Goal: Task Accomplishment & Management: Complete application form

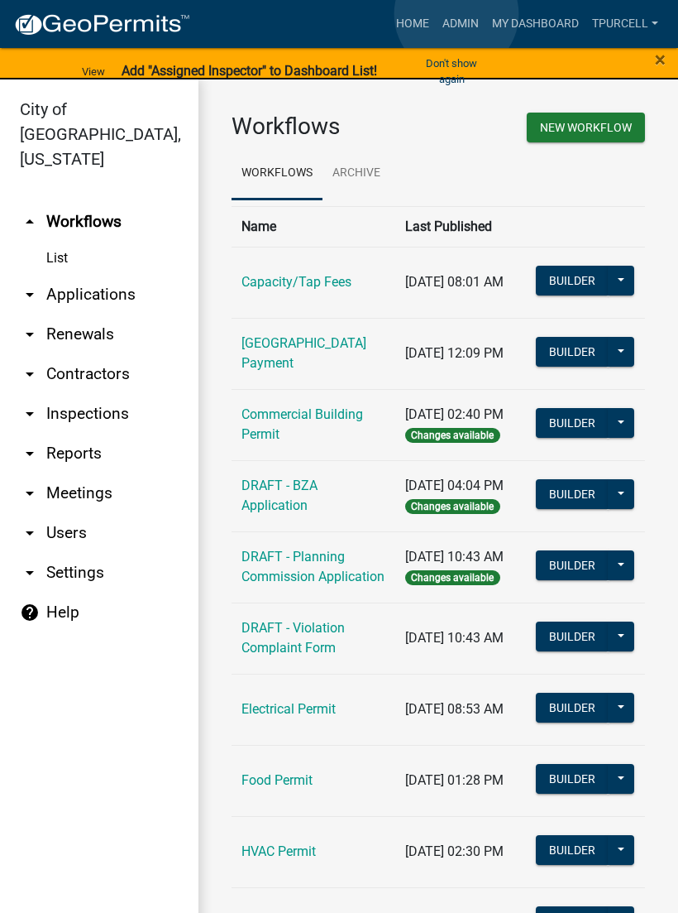
click at [458, 15] on link "Admin" at bounding box center [461, 23] width 50 height 31
click at [110, 275] on link "arrow_drop_down Applications" at bounding box center [99, 295] width 199 height 40
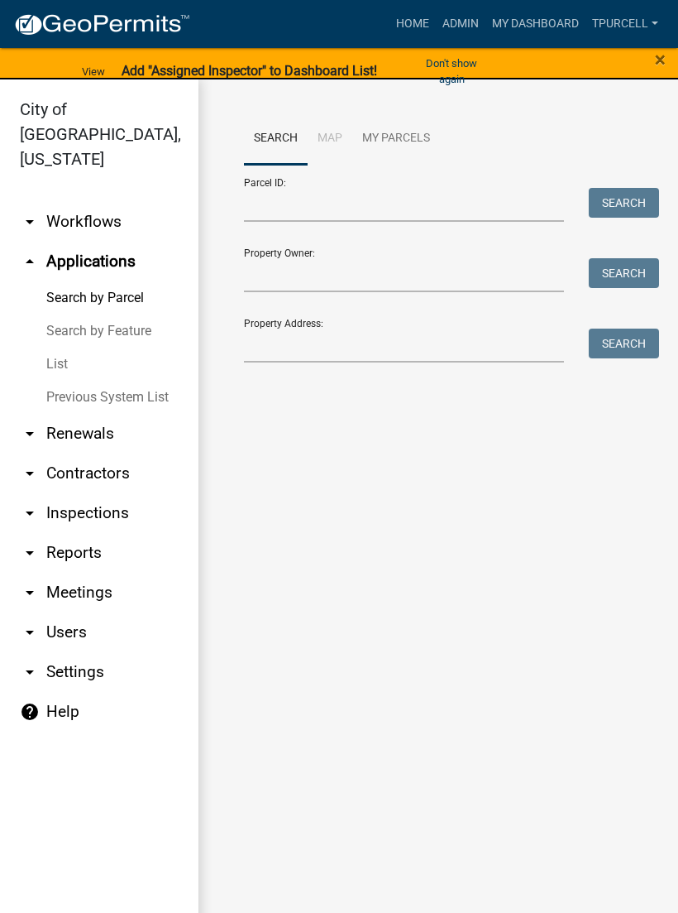
click at [67, 348] on link "List" at bounding box center [99, 364] width 199 height 33
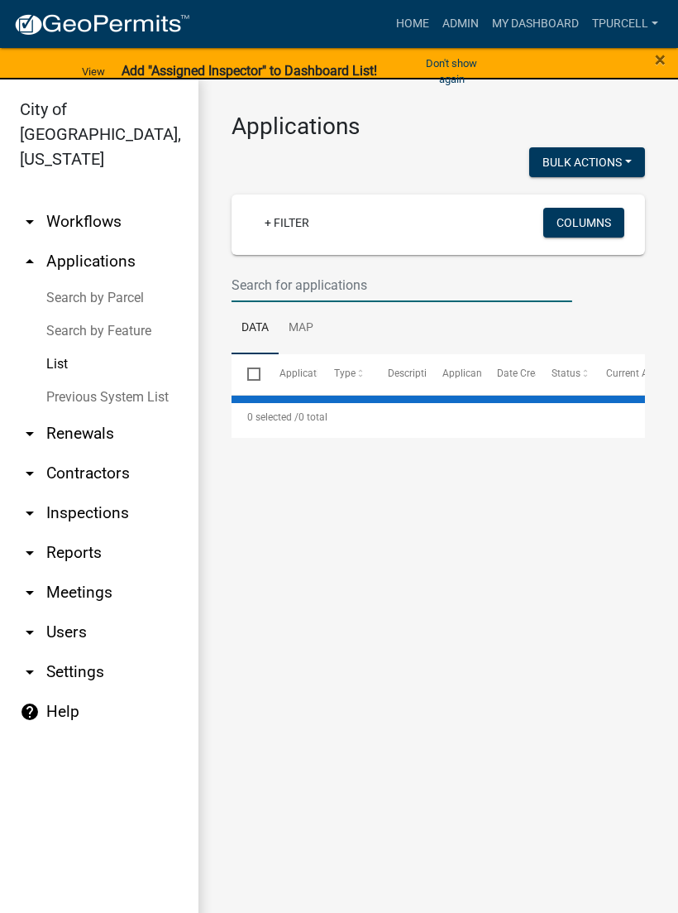
click at [316, 277] on input "text" at bounding box center [402, 285] width 341 height 34
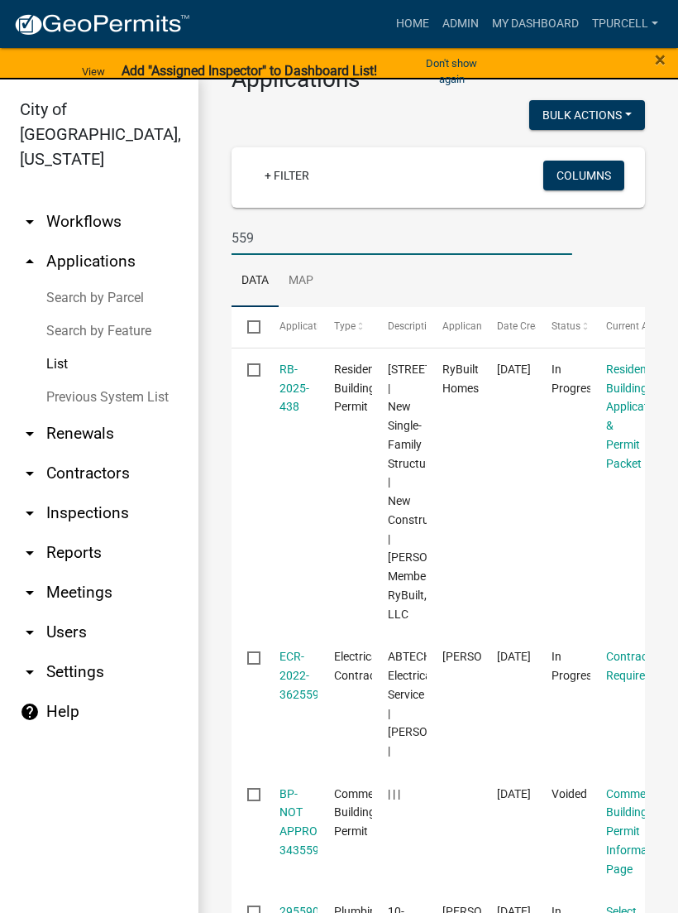
scroll to position [60, 0]
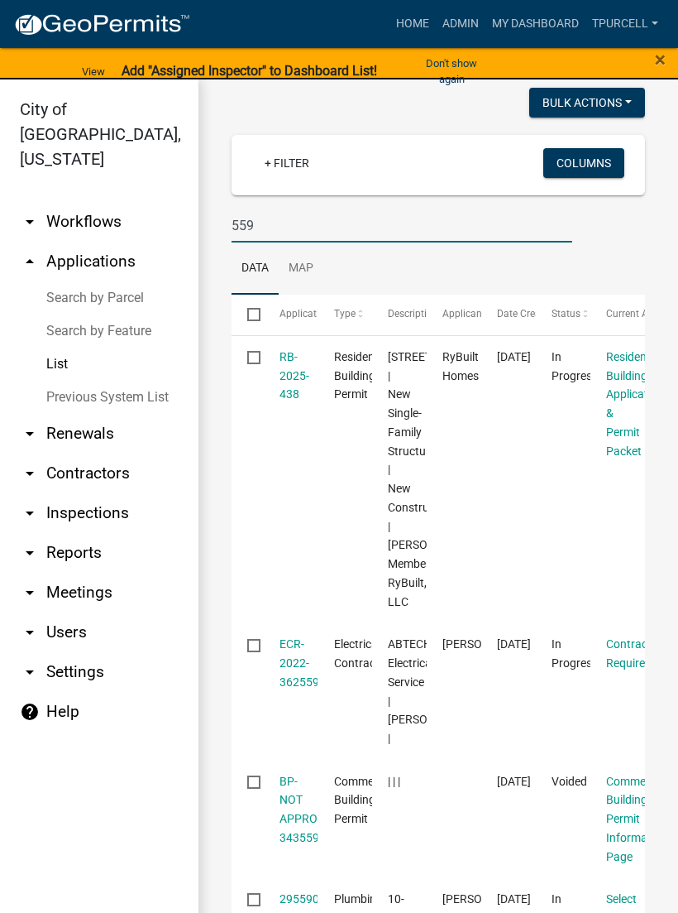
type input "559"
click at [290, 375] on link "RB-2025-438" at bounding box center [295, 375] width 30 height 51
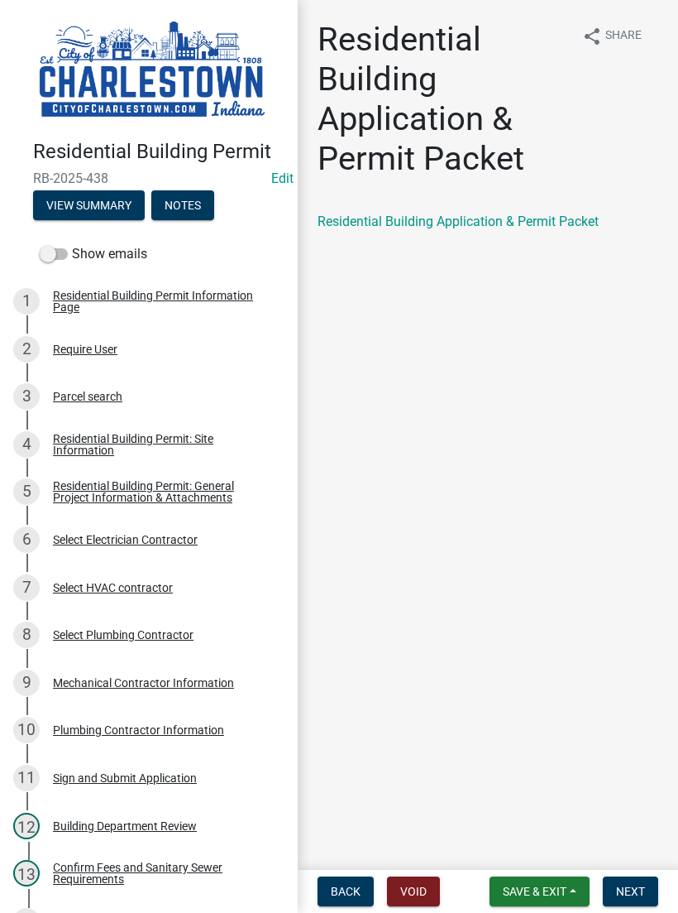
click at [540, 878] on button "Save & Exit" at bounding box center [540, 891] width 100 height 30
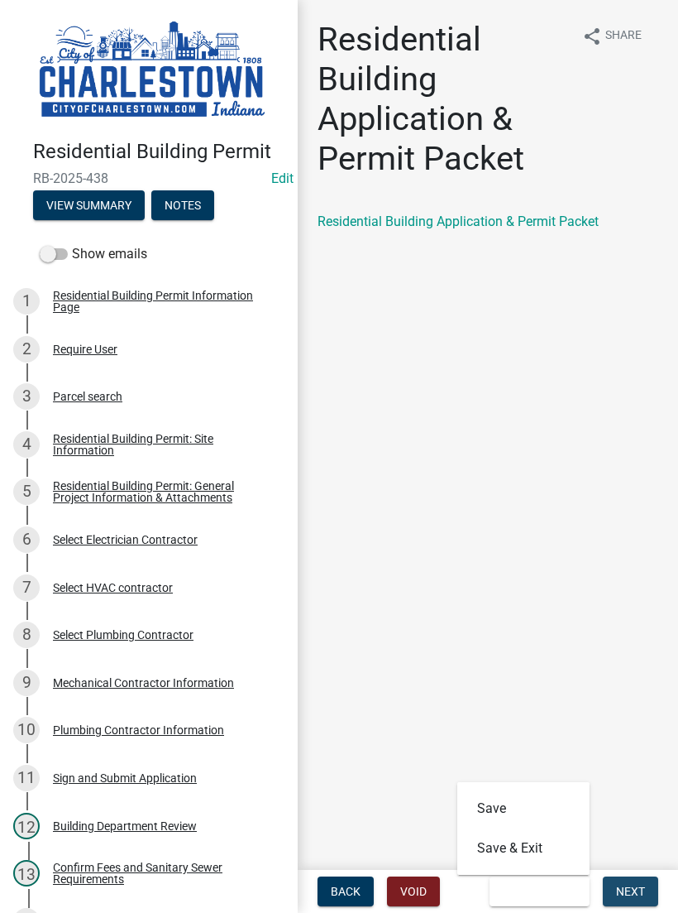
click at [640, 884] on span "Next" at bounding box center [630, 890] width 29 height 13
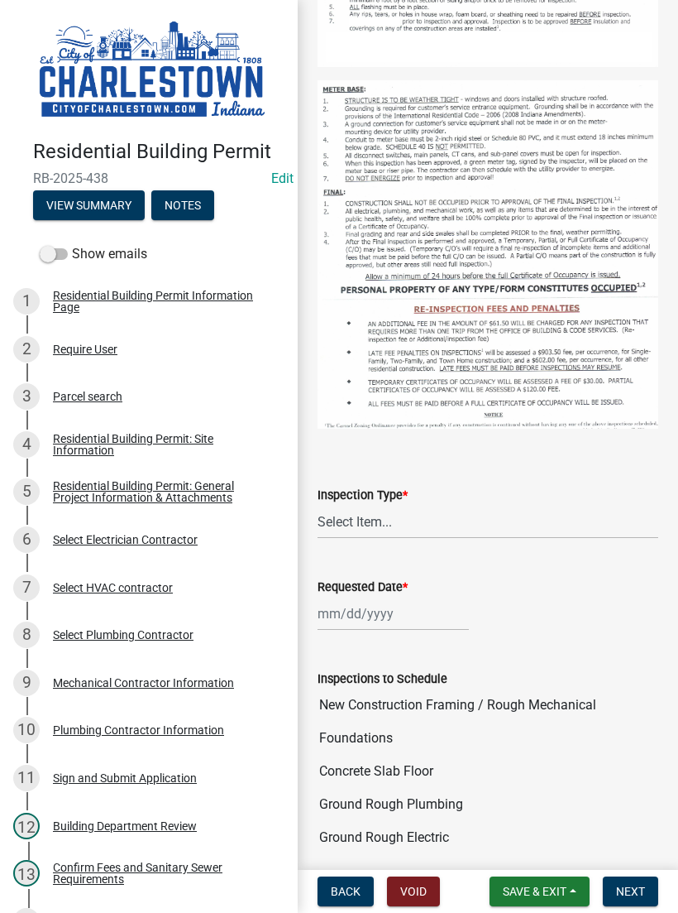
scroll to position [512, 0]
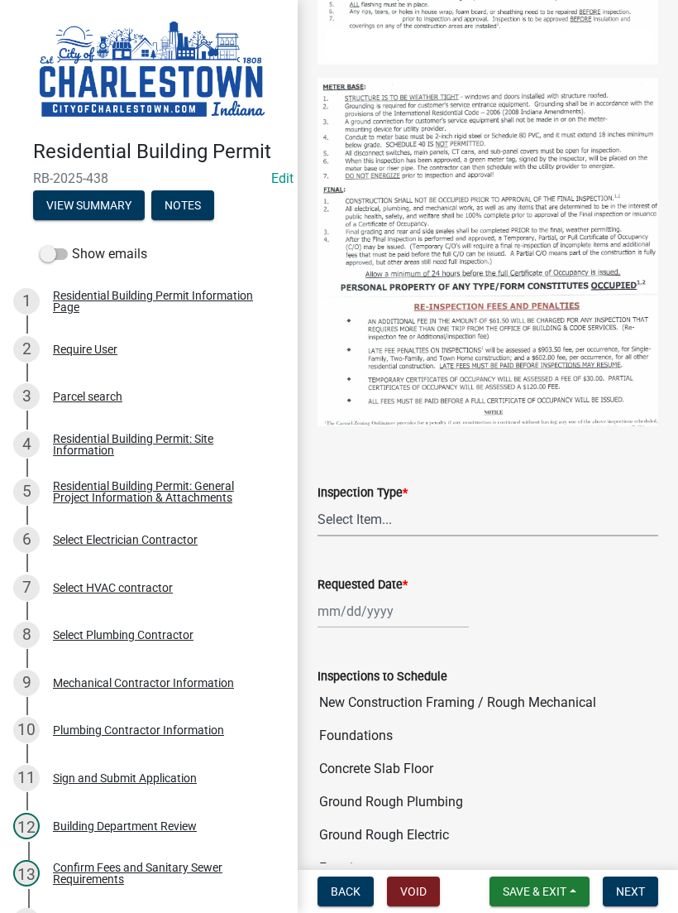
click at [390, 511] on select "Select Item... New Construction Framing / Rough Mechanical Foundations Concrete…" at bounding box center [488, 519] width 341 height 34
select select "40292404-57e9-4ff2-a1c3-fc4300ca9abd"
click at [380, 599] on div at bounding box center [393, 611] width 151 height 34
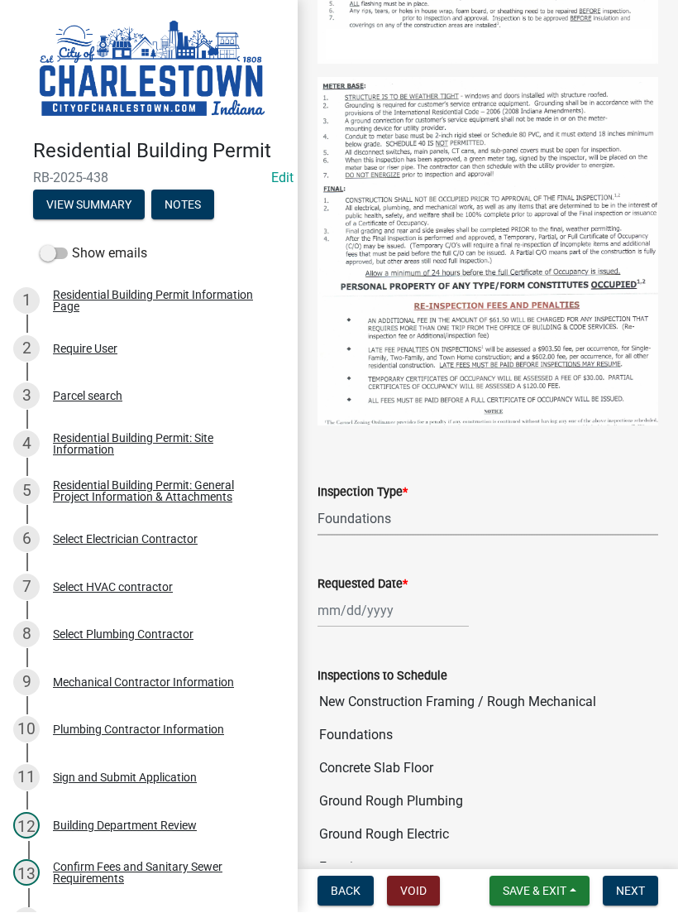
select select "8"
select select "2025"
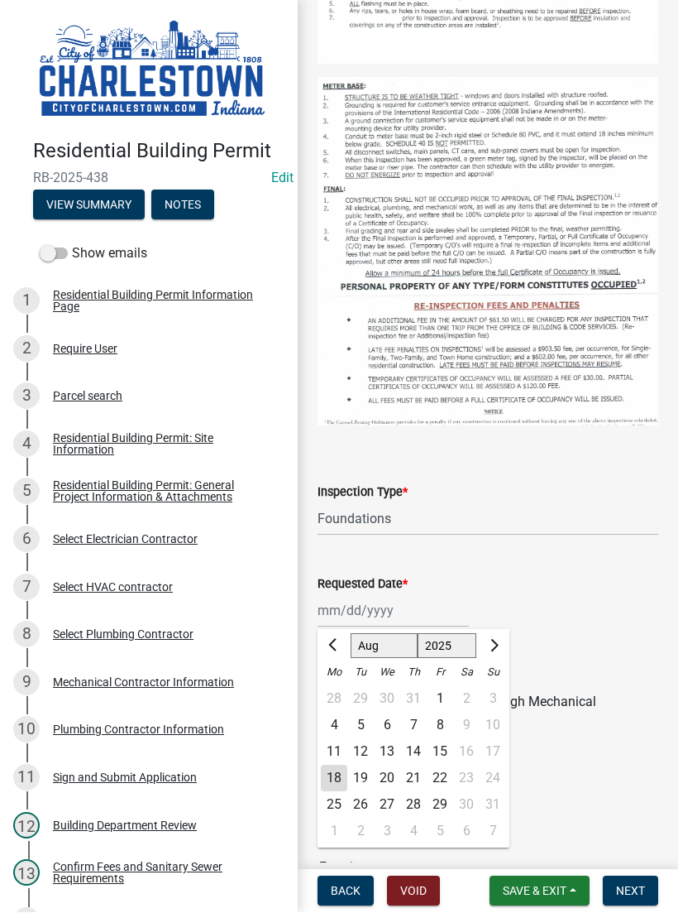
click at [338, 769] on div "18" at bounding box center [334, 778] width 26 height 26
type input "[DATE]"
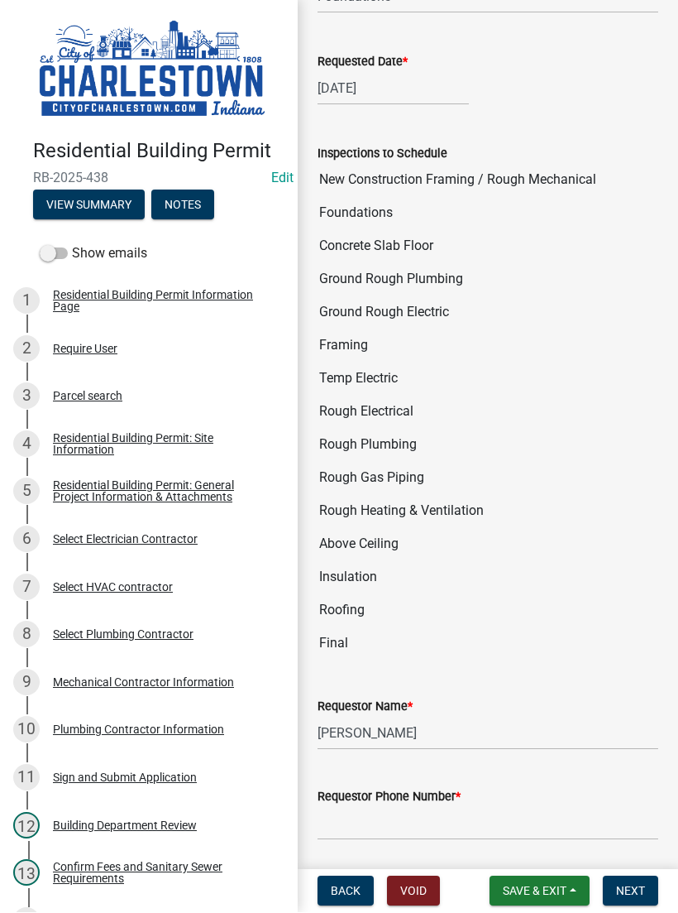
scroll to position [1036, 0]
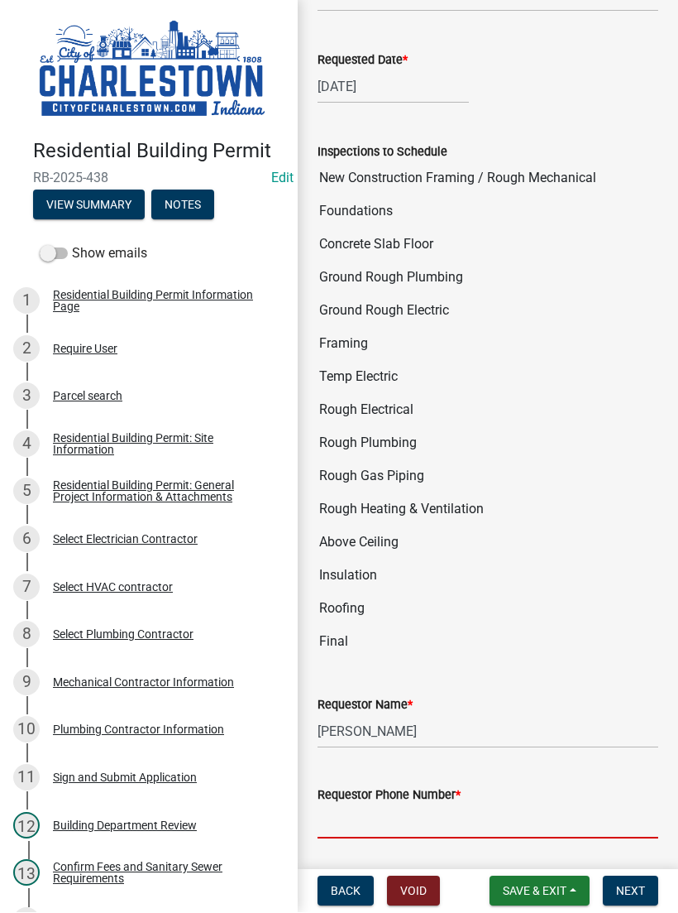
click at [411, 808] on input "Requestor Phone Number *" at bounding box center [488, 822] width 341 height 34
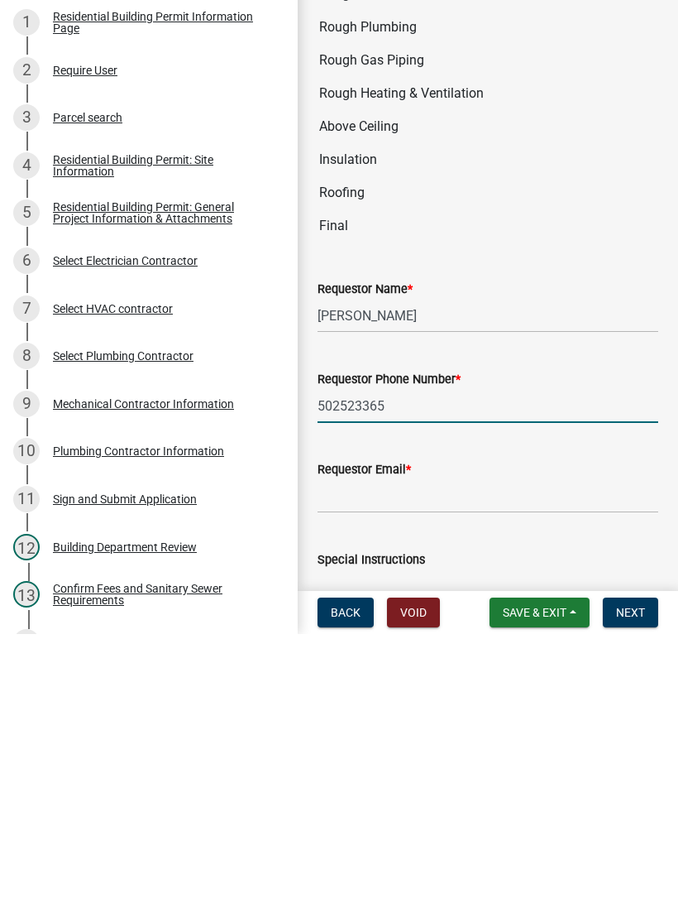
scroll to position [1179, 0]
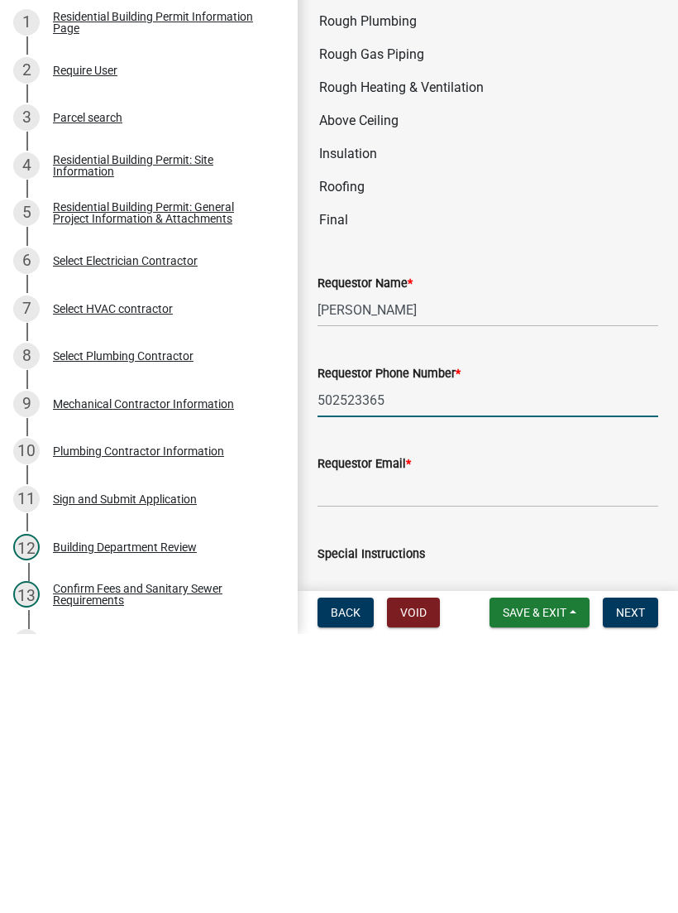
type input "502523365"
click at [397, 732] on form "Requestor Email *" at bounding box center [488, 759] width 341 height 54
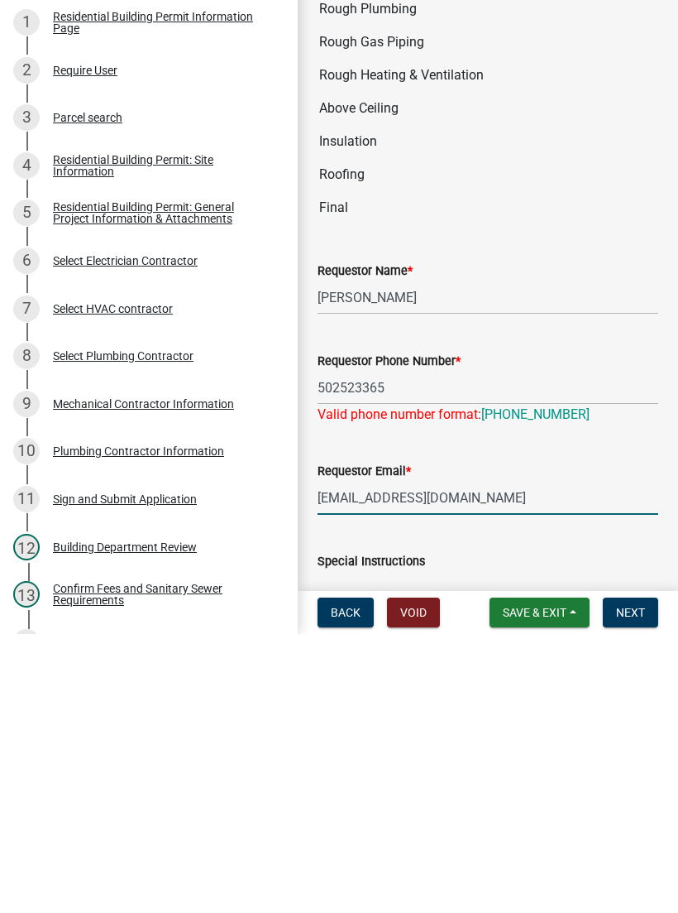
scroll to position [1192, 0]
type input "[EMAIL_ADDRESS][DOMAIN_NAME]"
click at [421, 649] on input "502523365" at bounding box center [488, 666] width 341 height 34
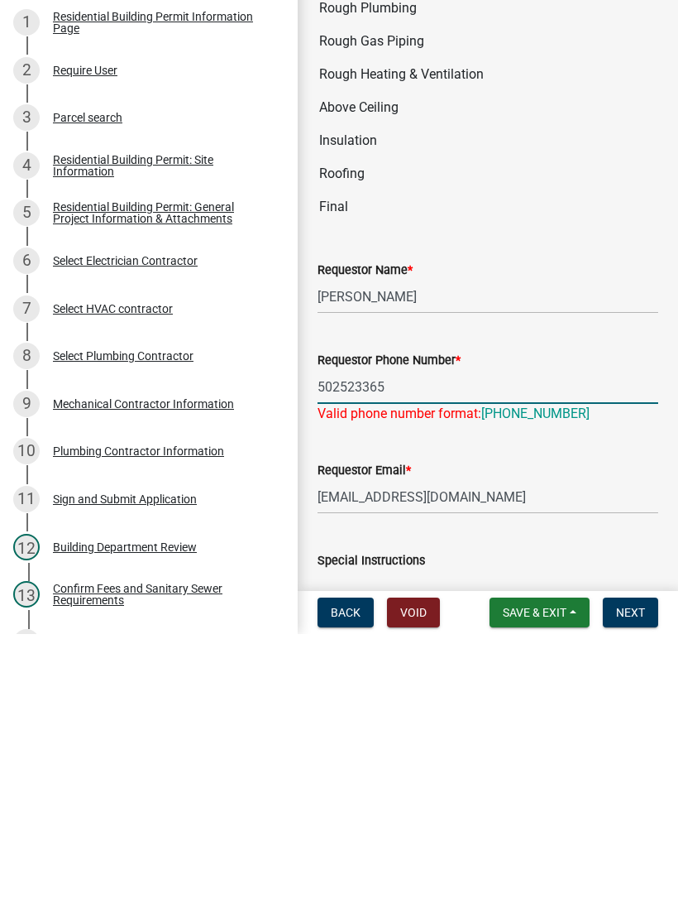
type input "5025233650"
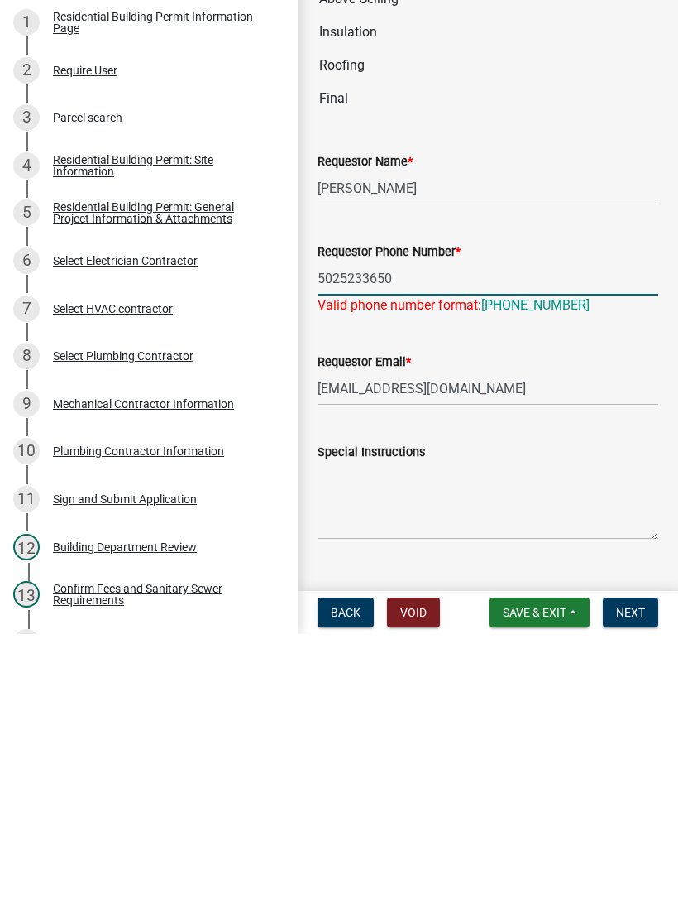
scroll to position [1301, 0]
click at [634, 884] on span "Next" at bounding box center [630, 890] width 29 height 13
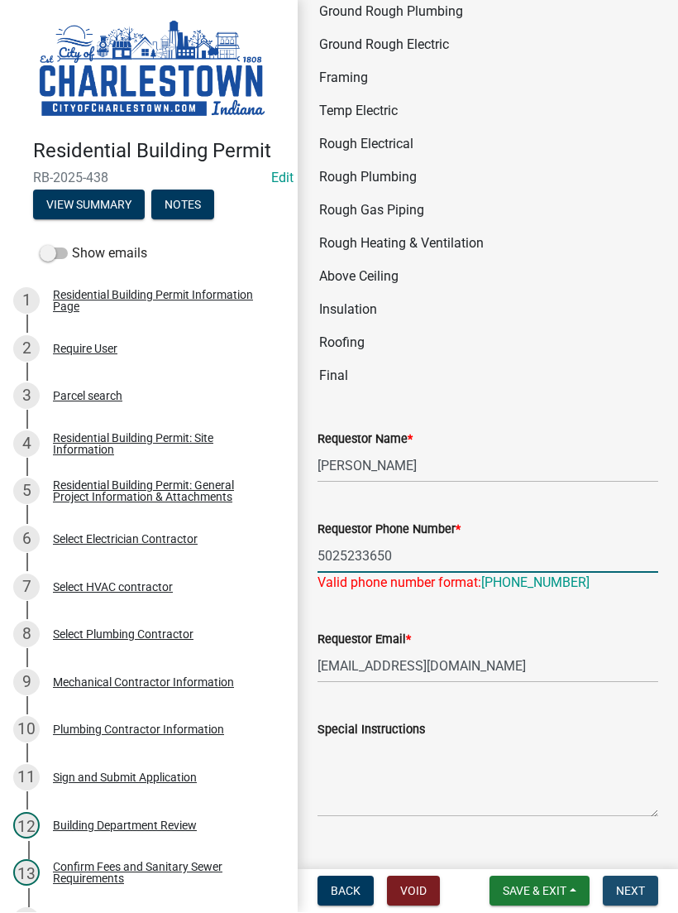
scroll to position [0, 0]
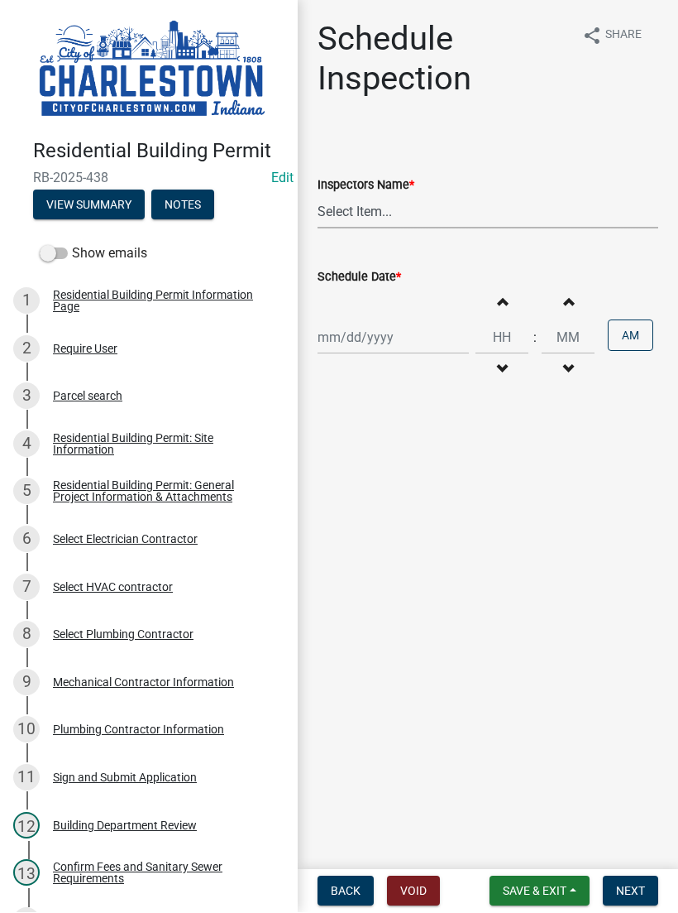
click at [372, 201] on select "Select Item... [PERSON_NAME] ([PERSON_NAME]) [PERSON_NAME] ([PERSON_NAME]) [PER…" at bounding box center [488, 212] width 341 height 34
select select "63e5a778-15f7-4a13-aba2-a6e5541a0fb3"
click at [370, 328] on div at bounding box center [393, 338] width 151 height 34
select select "8"
select select "2025"
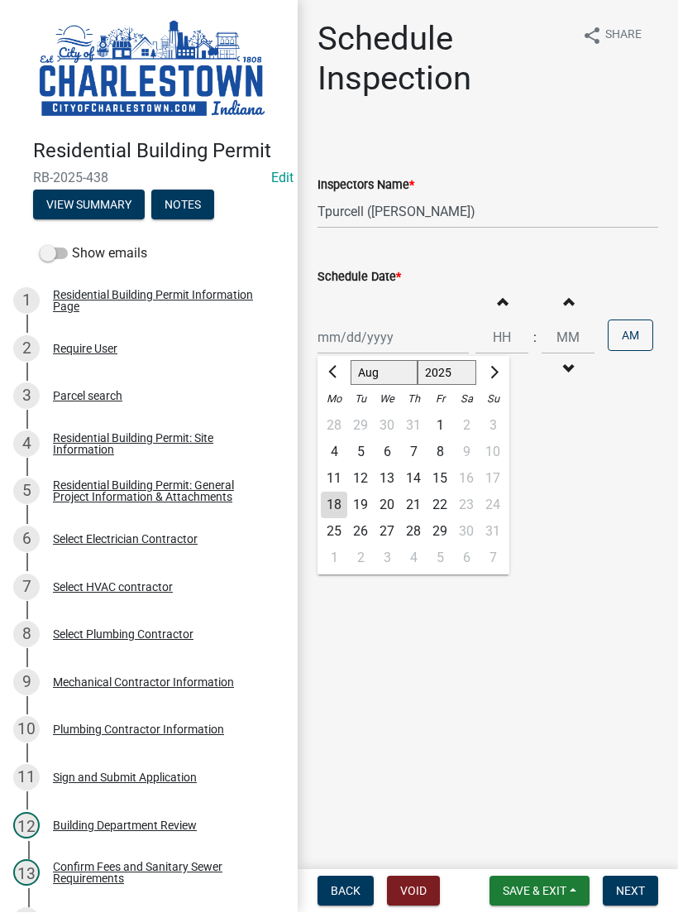
click at [335, 501] on div "18" at bounding box center [334, 505] width 26 height 26
type input "[DATE]"
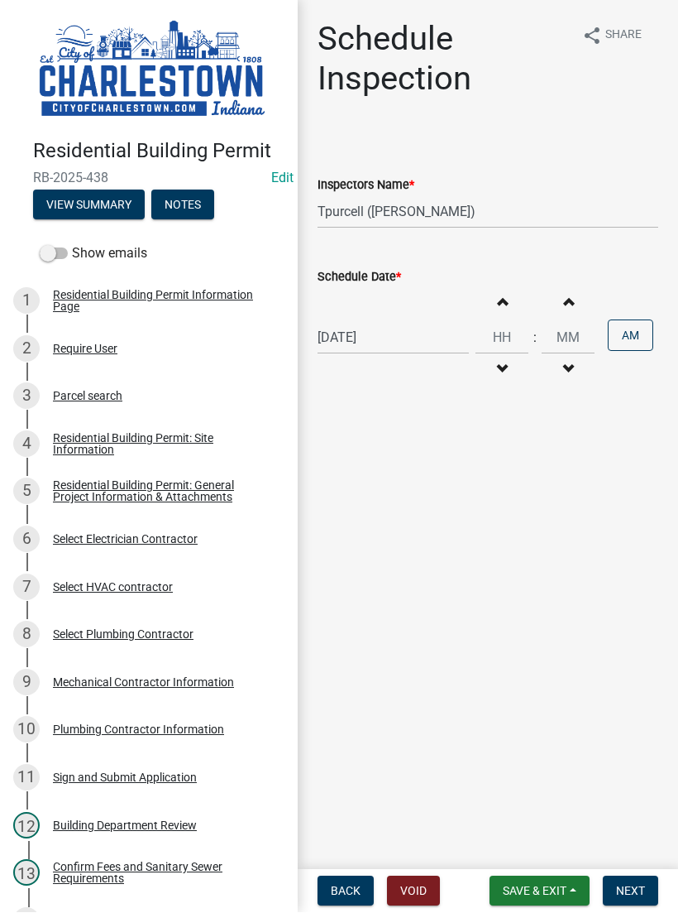
click at [627, 884] on span "Next" at bounding box center [630, 890] width 29 height 13
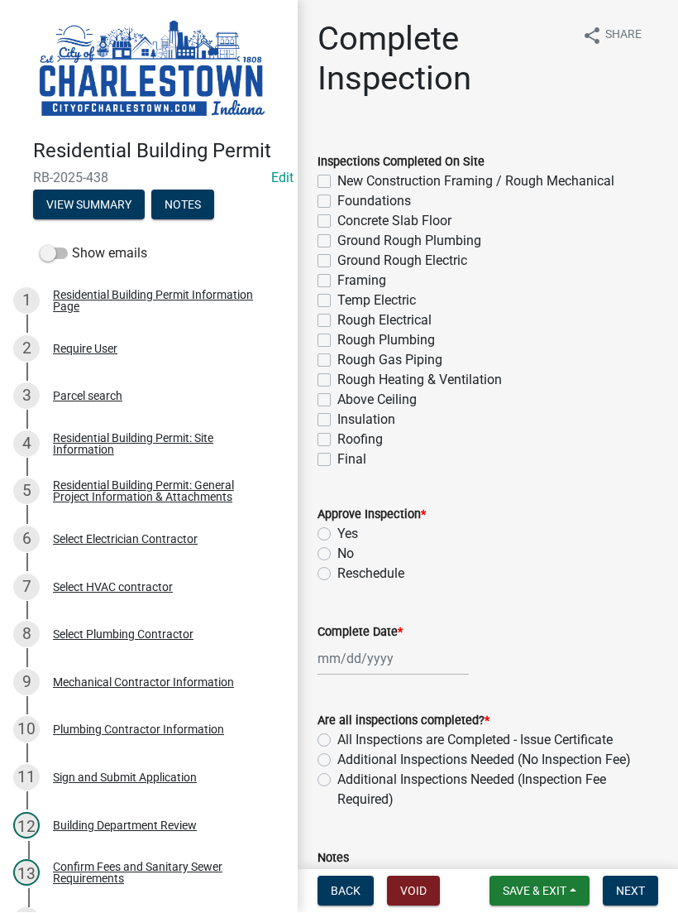
click at [338, 199] on label "Foundations" at bounding box center [375, 202] width 74 height 20
click at [338, 199] on input "Foundations" at bounding box center [343, 197] width 11 height 11
checkbox input "true"
checkbox input "false"
checkbox input "true"
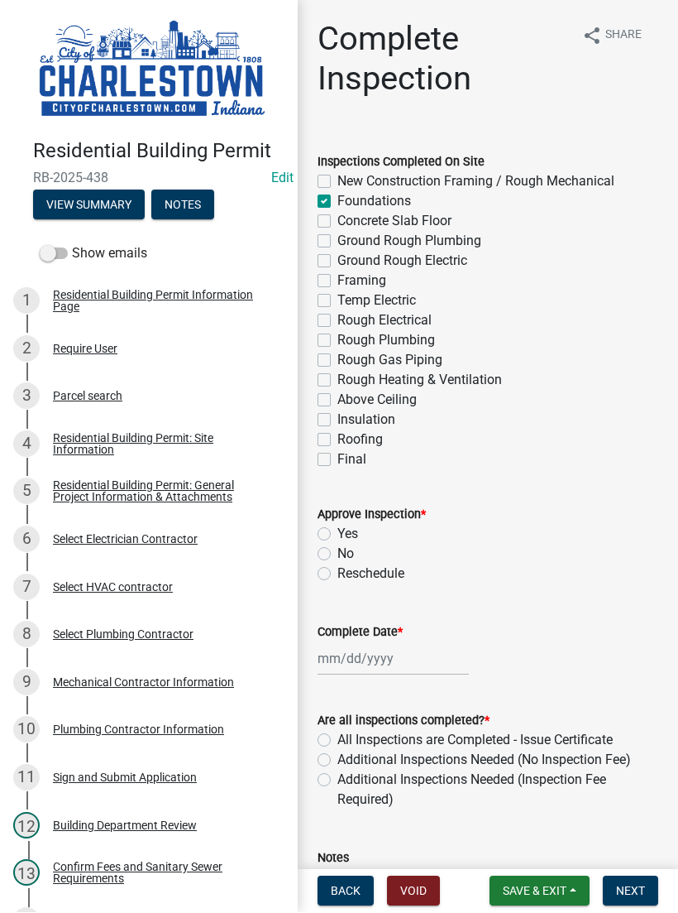
checkbox input "false"
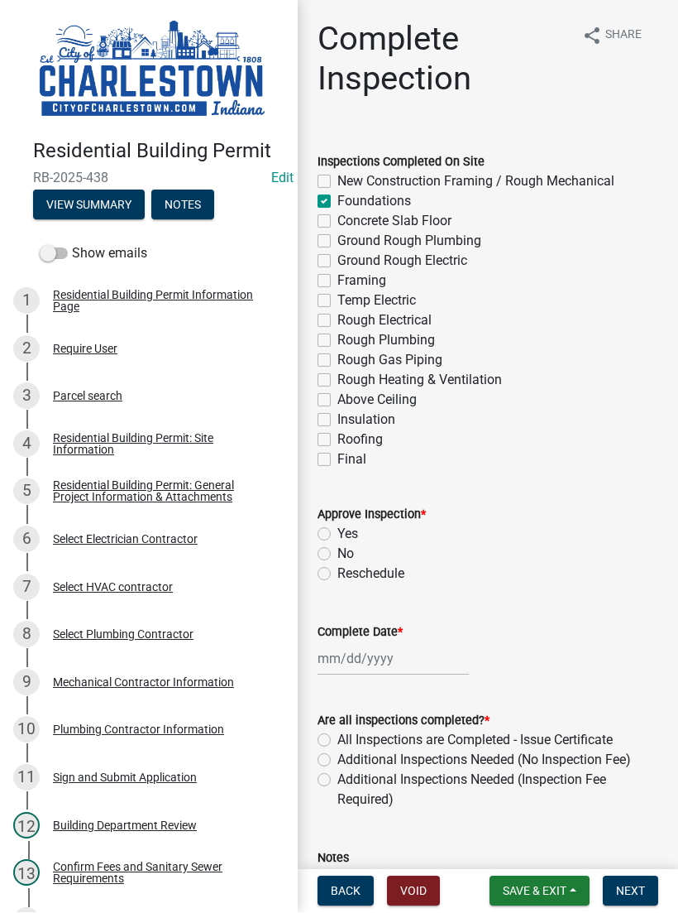
checkbox input "false"
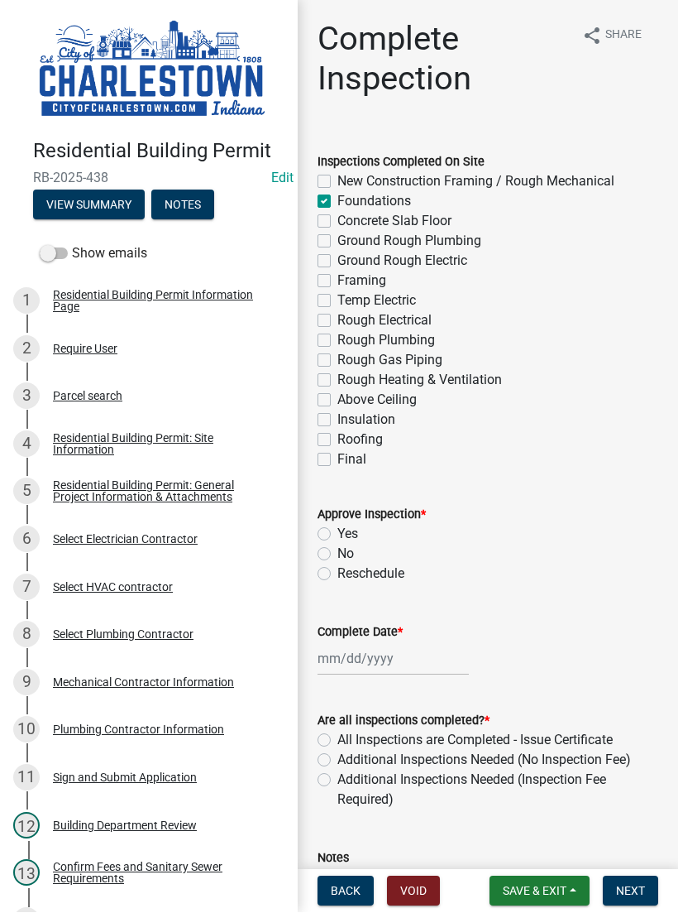
checkbox input "false"
click at [338, 528] on label "Yes" at bounding box center [348, 535] width 21 height 20
click at [338, 528] on input "Yes" at bounding box center [343, 530] width 11 height 11
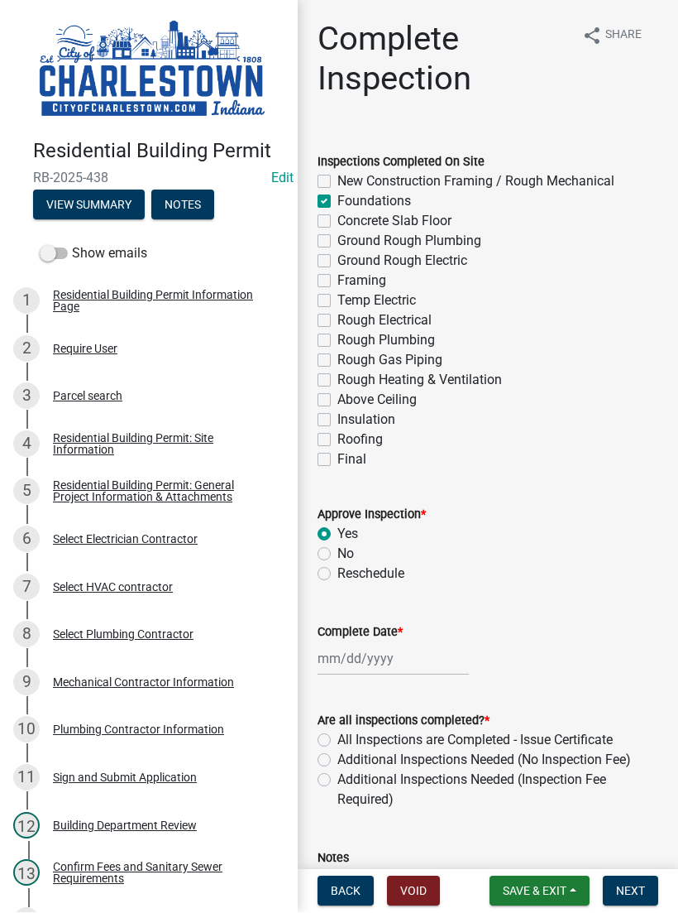
radio input "true"
click at [374, 654] on div at bounding box center [393, 659] width 151 height 34
select select "8"
select select "2025"
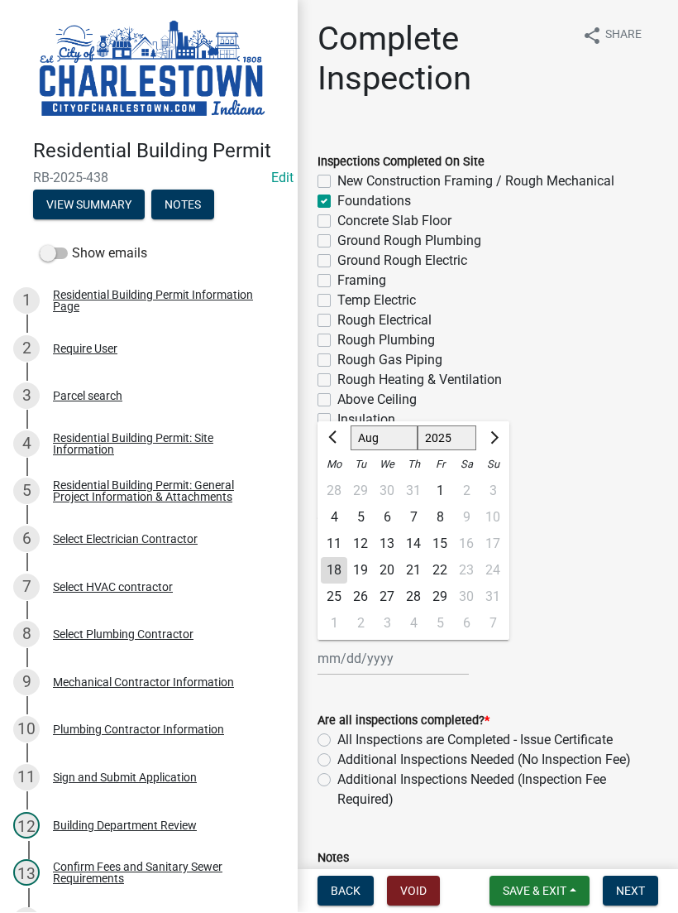
click at [340, 565] on div "18" at bounding box center [334, 571] width 26 height 26
type input "[DATE]"
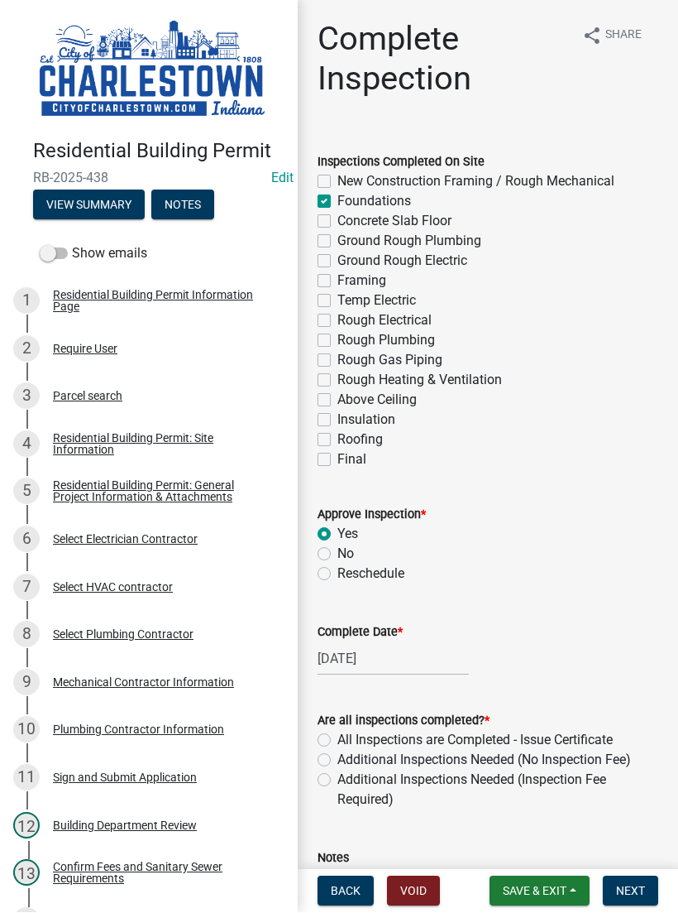
click at [338, 758] on label "Additional Inspections Needed (No Inspection Fee)" at bounding box center [485, 760] width 294 height 20
click at [338, 758] on input "Additional Inspections Needed (No Inspection Fee)" at bounding box center [343, 755] width 11 height 11
radio input "true"
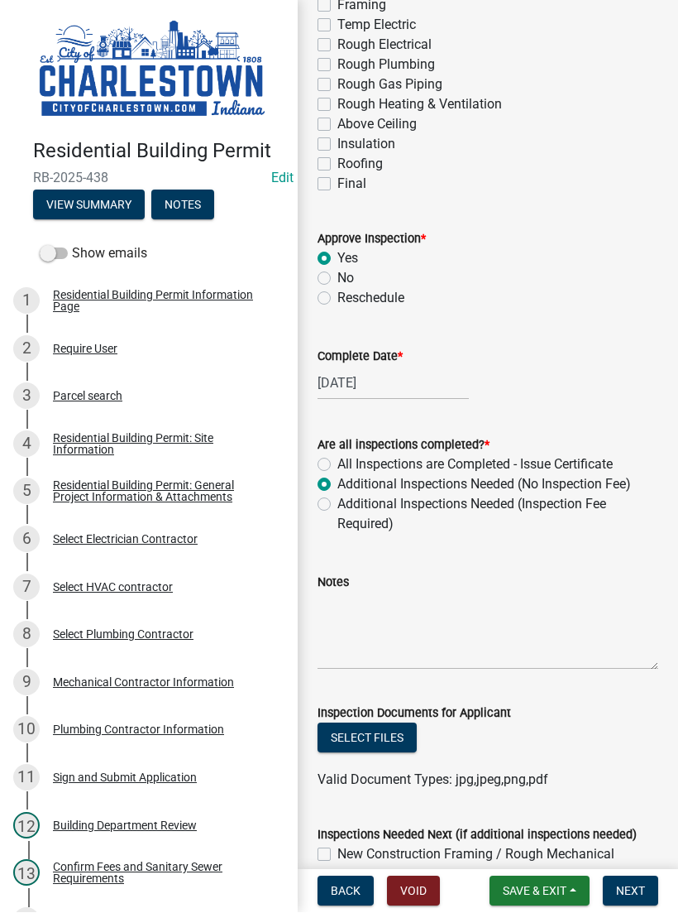
scroll to position [279, 0]
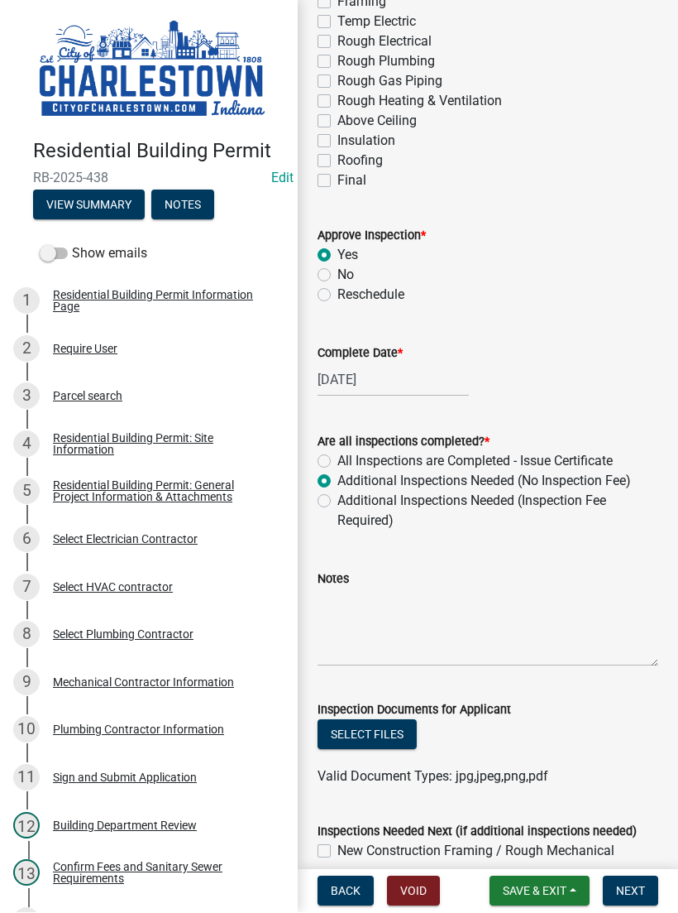
click at [378, 731] on button "Select files" at bounding box center [367, 735] width 99 height 30
click at [391, 729] on button "Select files" at bounding box center [367, 735] width 99 height 30
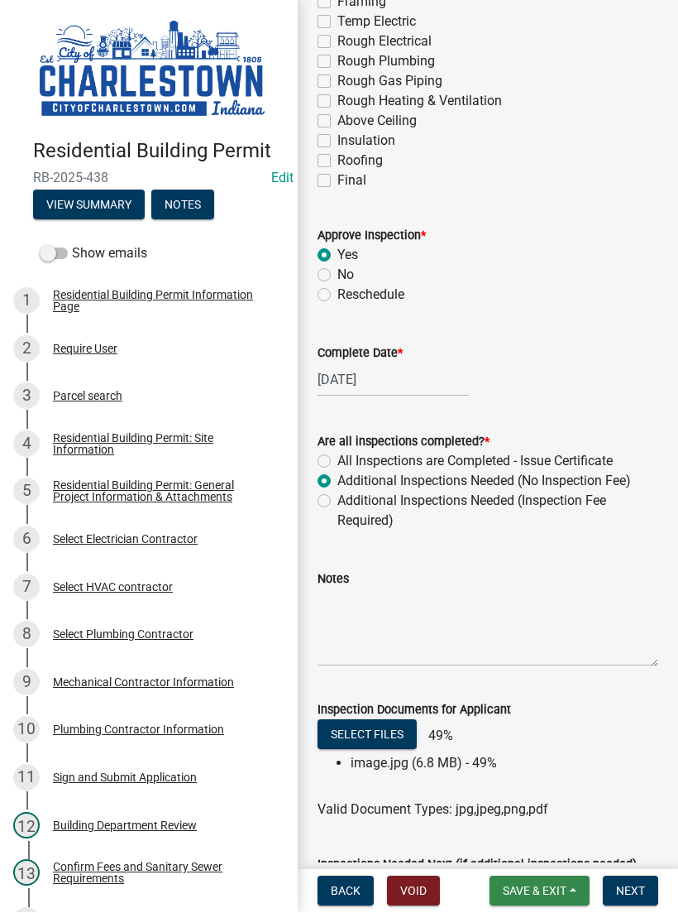
click at [535, 880] on button "Save & Exit" at bounding box center [540, 891] width 100 height 30
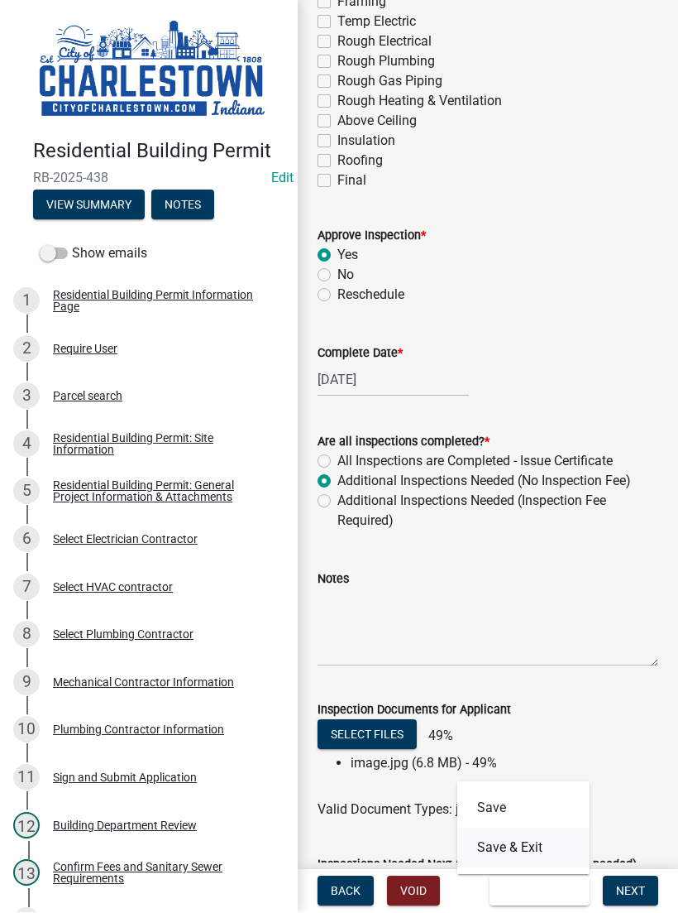
click at [529, 840] on button "Save & Exit" at bounding box center [524, 848] width 132 height 40
